Goal: Navigation & Orientation: Find specific page/section

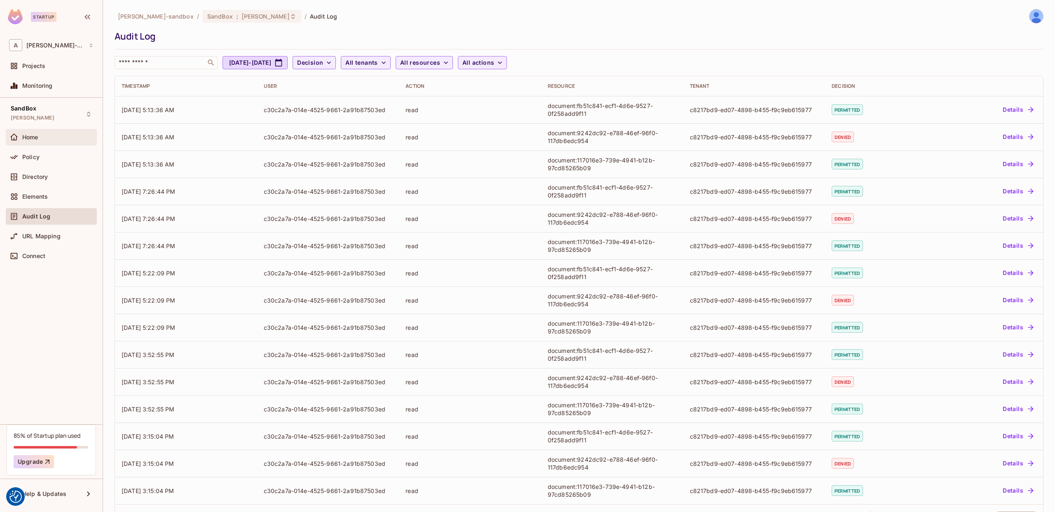
click at [54, 141] on div "Home" at bounding box center [51, 137] width 84 height 10
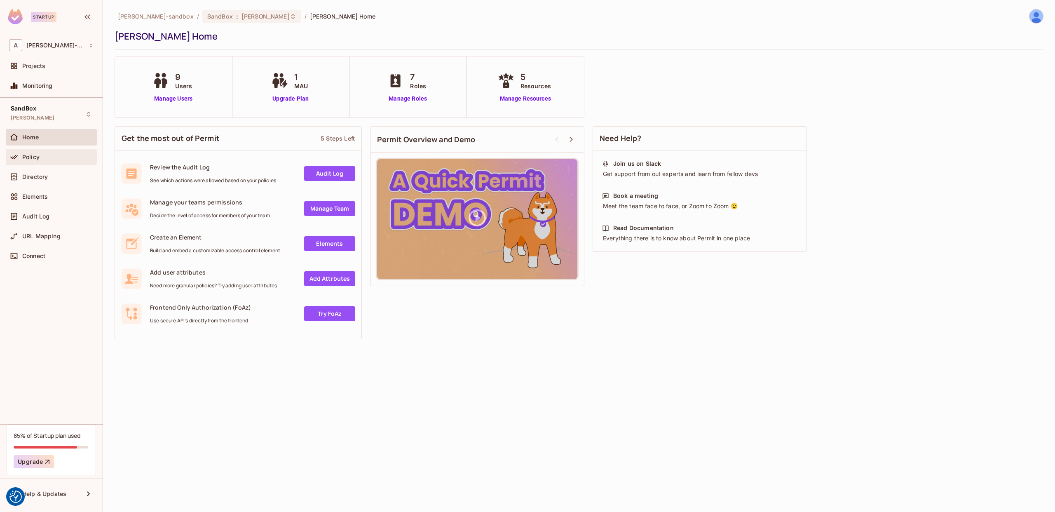
click at [51, 155] on div "Policy" at bounding box center [57, 157] width 71 height 7
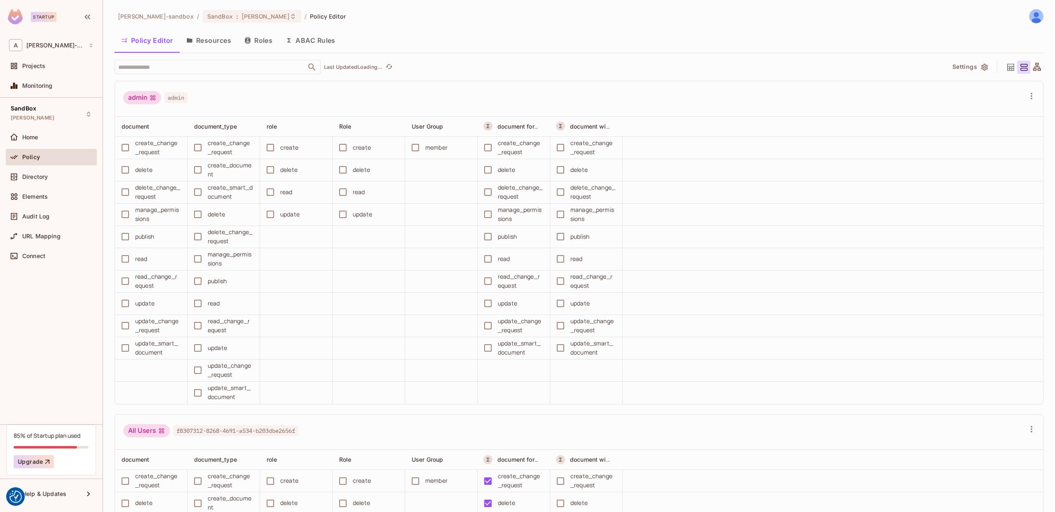
click at [320, 38] on button "ABAC Rules" at bounding box center [310, 40] width 63 height 21
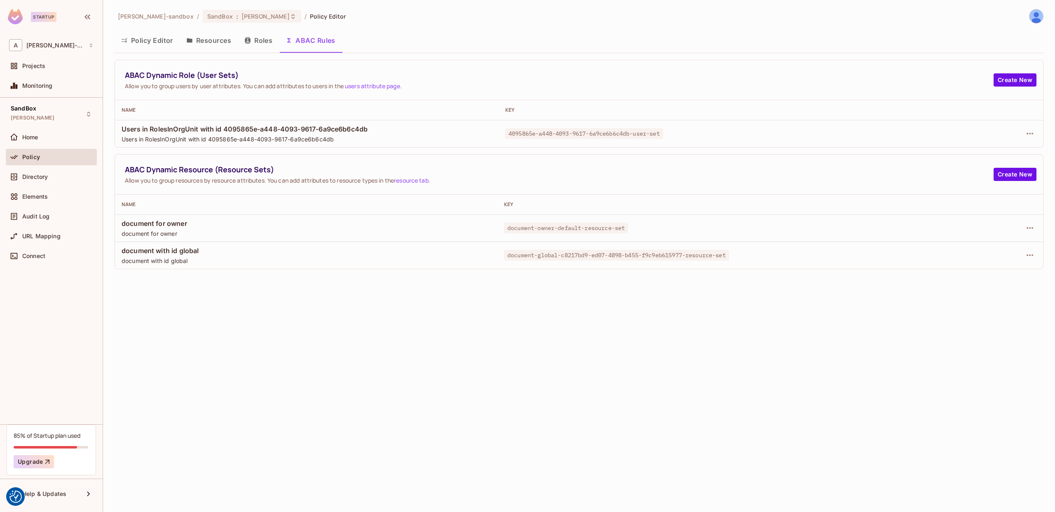
click at [257, 42] on button "Roles" at bounding box center [258, 40] width 41 height 21
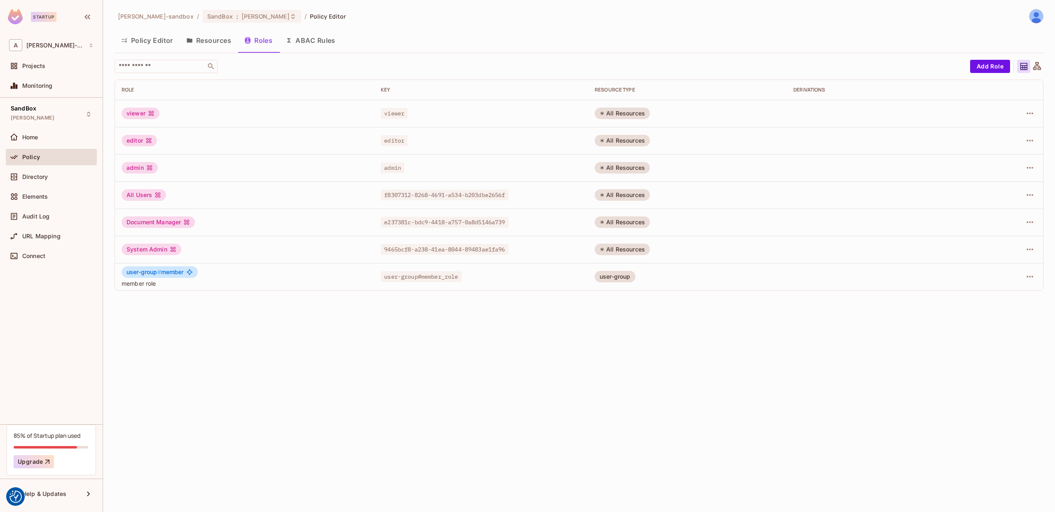
click at [213, 43] on button "Resources" at bounding box center [209, 40] width 58 height 21
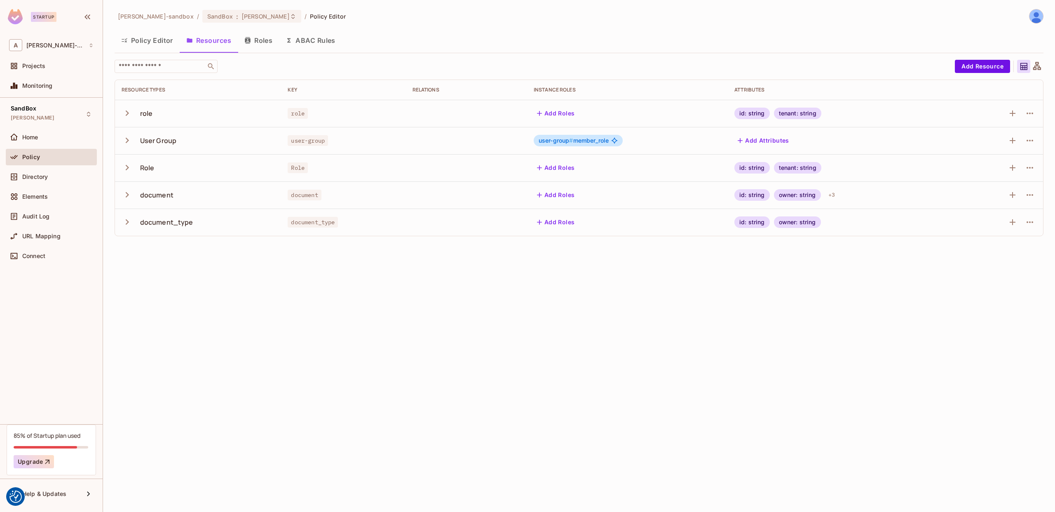
click at [150, 43] on button "Policy Editor" at bounding box center [147, 40] width 65 height 21
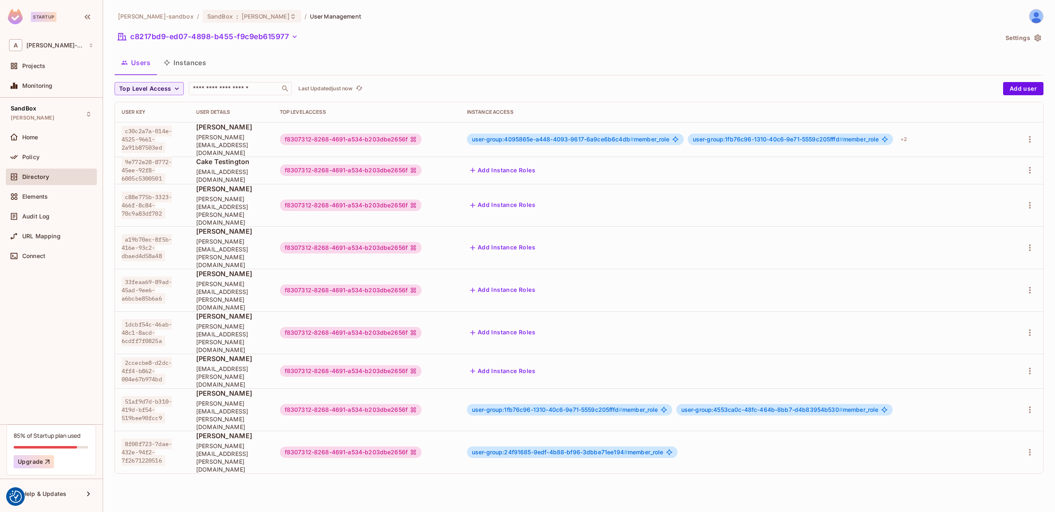
click at [199, 66] on button "Instances" at bounding box center [185, 62] width 56 height 21
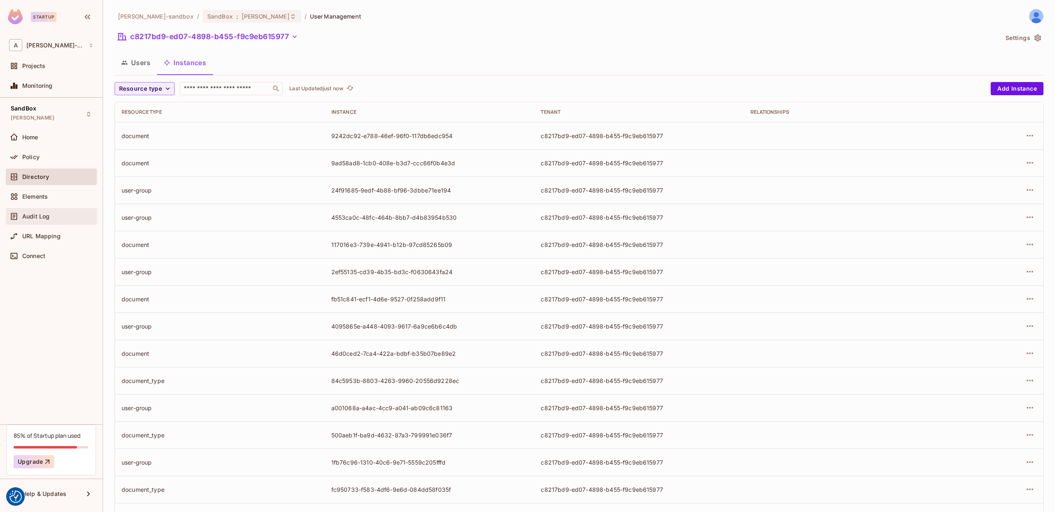
click at [49, 210] on div "Audit Log" at bounding box center [51, 216] width 91 height 16
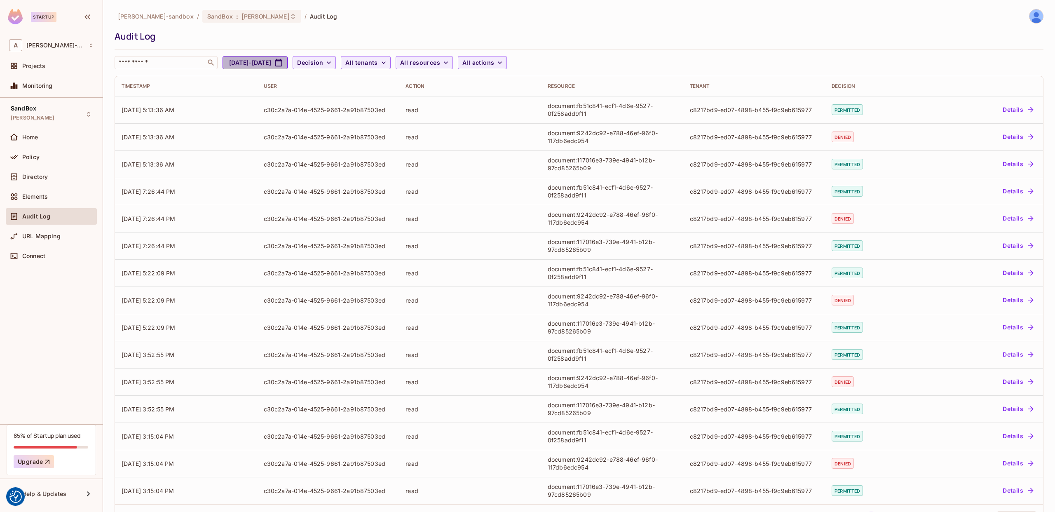
click at [288, 62] on button "[DATE] - [DATE]" at bounding box center [255, 62] width 65 height 13
select select "*"
select select "****"
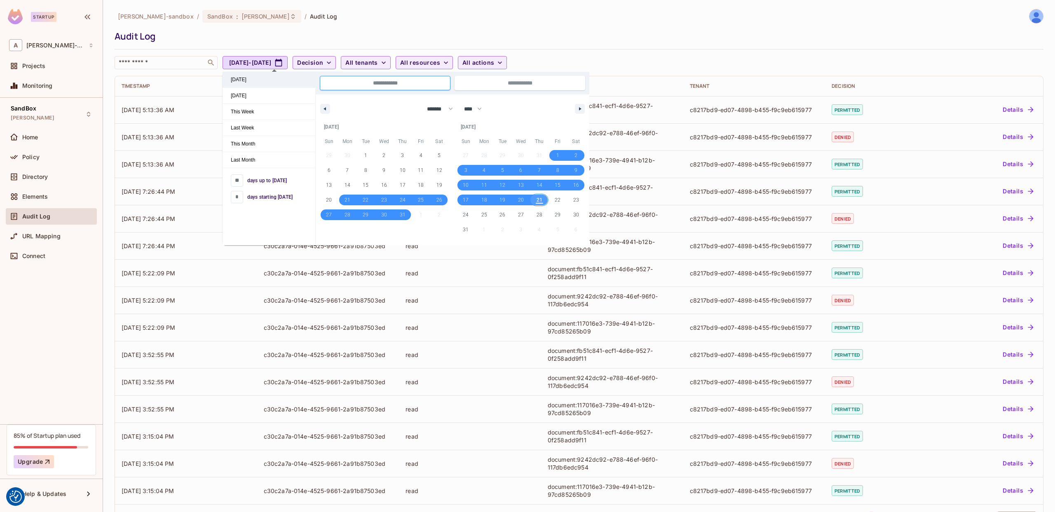
click at [265, 77] on span "[DATE]" at bounding box center [269, 80] width 93 height 16
type input "*"
type input "**********"
select select "*"
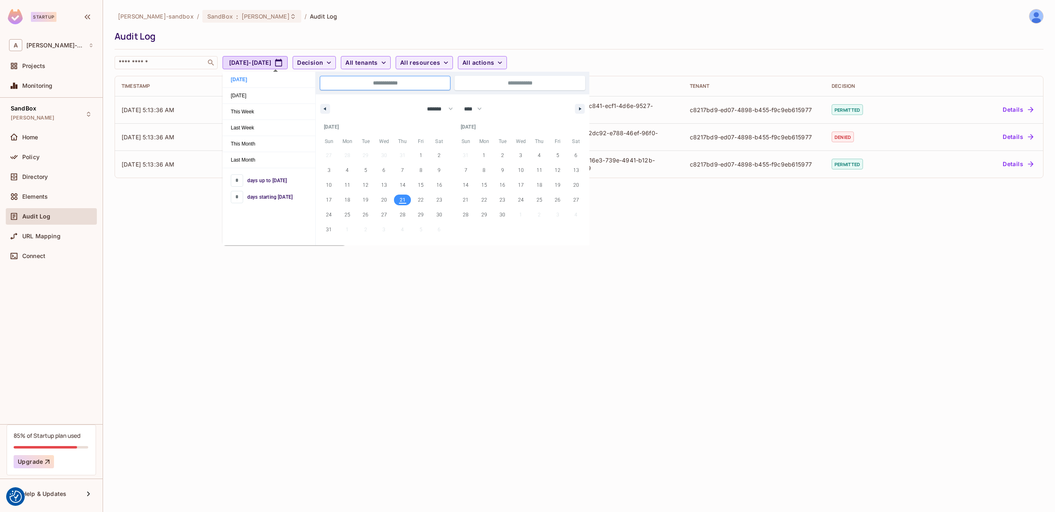
click at [290, 34] on div "Audit Log" at bounding box center [577, 36] width 925 height 12
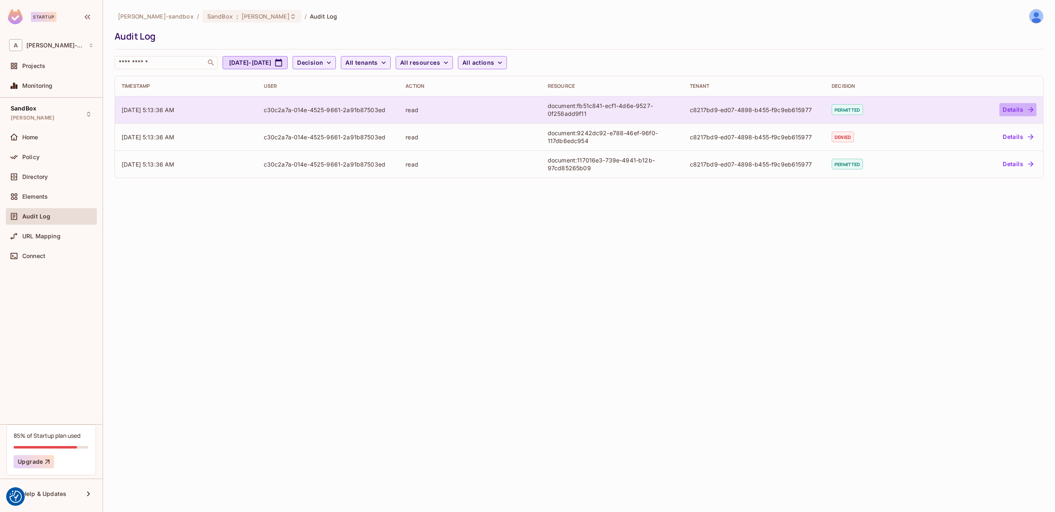
click at [1013, 106] on button "Details" at bounding box center [1017, 109] width 37 height 13
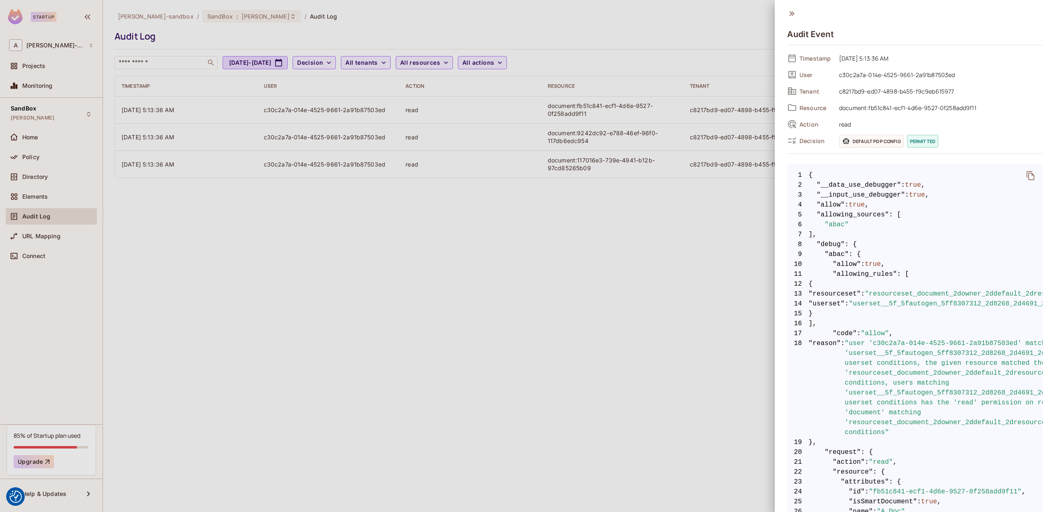
click at [688, 69] on div at bounding box center [527, 256] width 1055 height 512
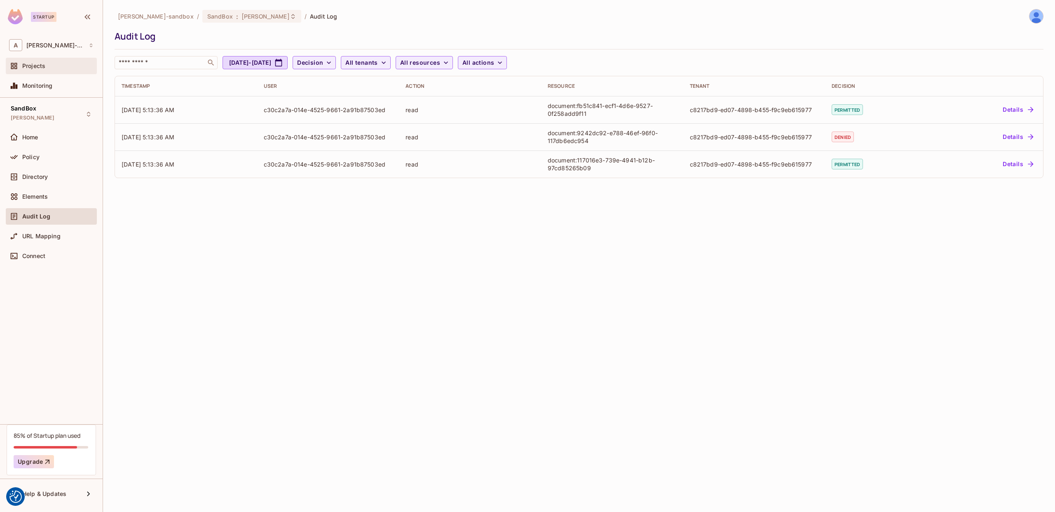
click at [42, 70] on div "Projects" at bounding box center [51, 66] width 84 height 10
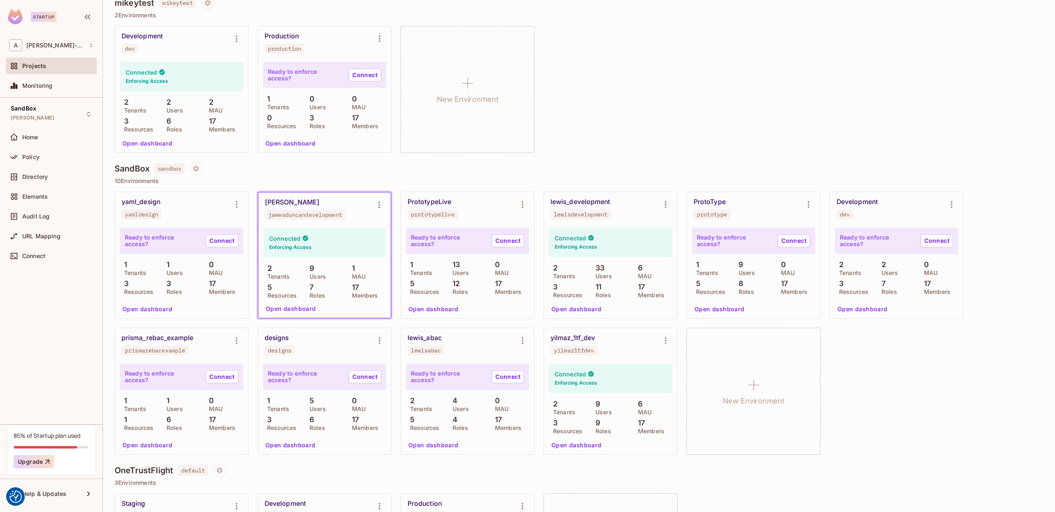
scroll to position [87, 0]
click at [292, 306] on button "Open dashboard" at bounding box center [291, 307] width 57 height 13
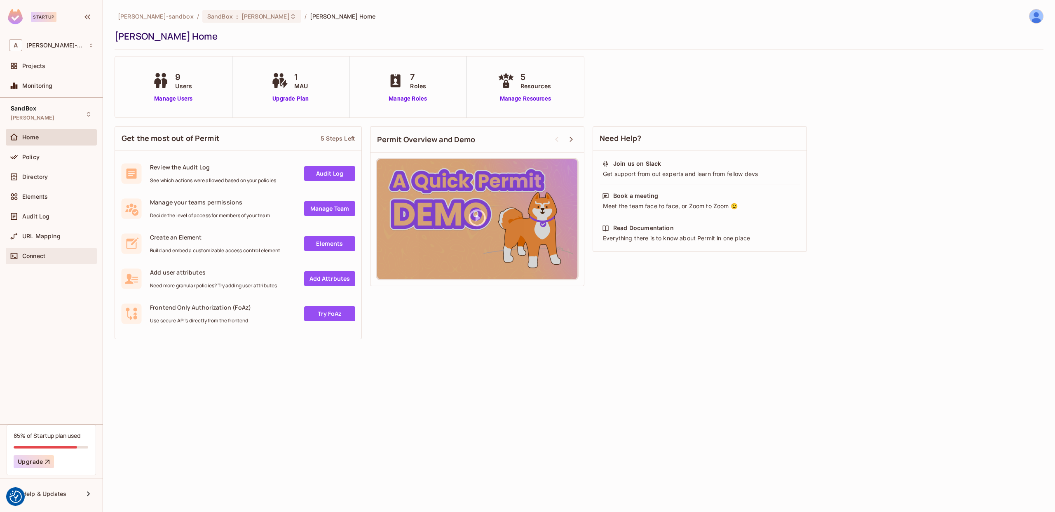
click at [36, 258] on span "Connect" at bounding box center [33, 256] width 23 height 7
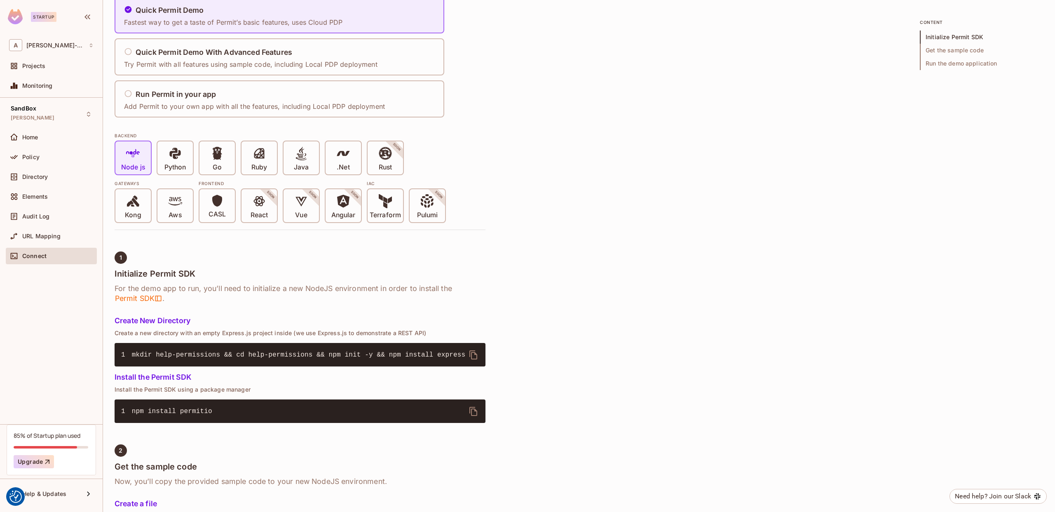
scroll to position [117, 0]
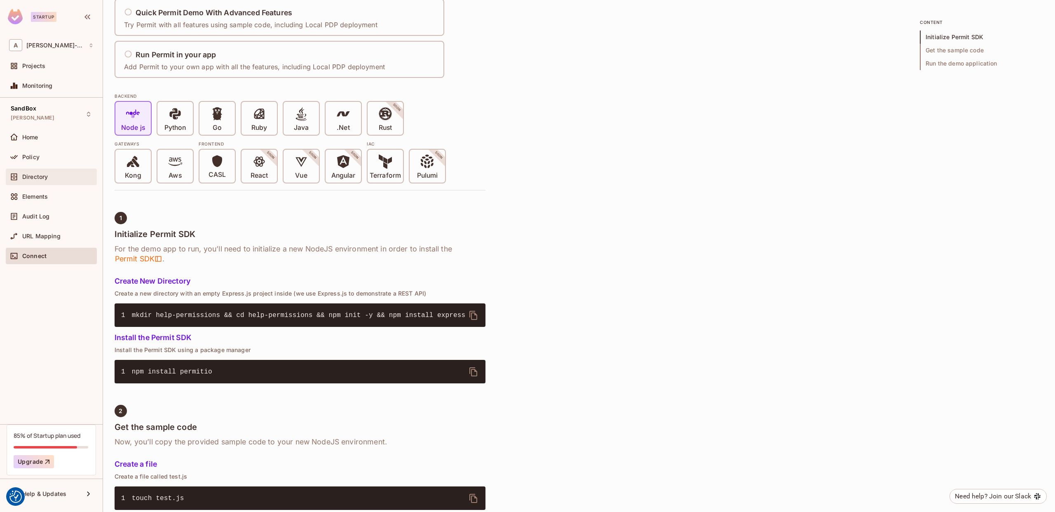
click at [38, 177] on span "Directory" at bounding box center [35, 176] width 26 height 7
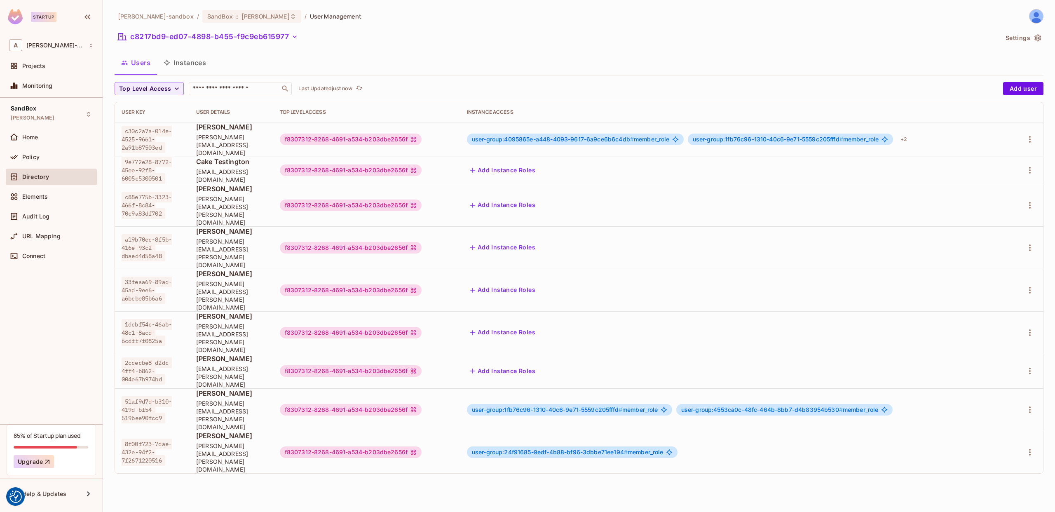
click at [177, 59] on button "Instances" at bounding box center [185, 62] width 56 height 21
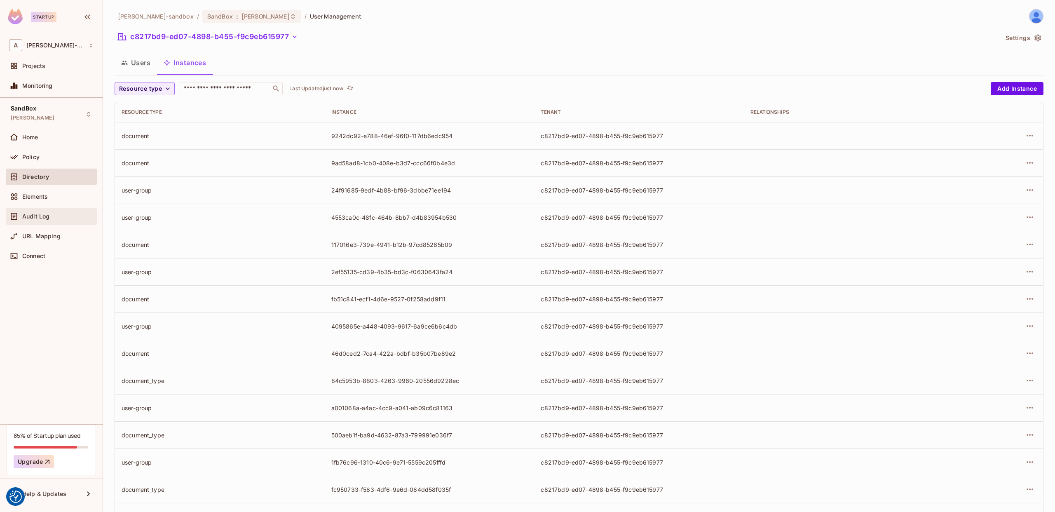
click at [48, 216] on span "Audit Log" at bounding box center [35, 216] width 27 height 7
